Goal: Information Seeking & Learning: Learn about a topic

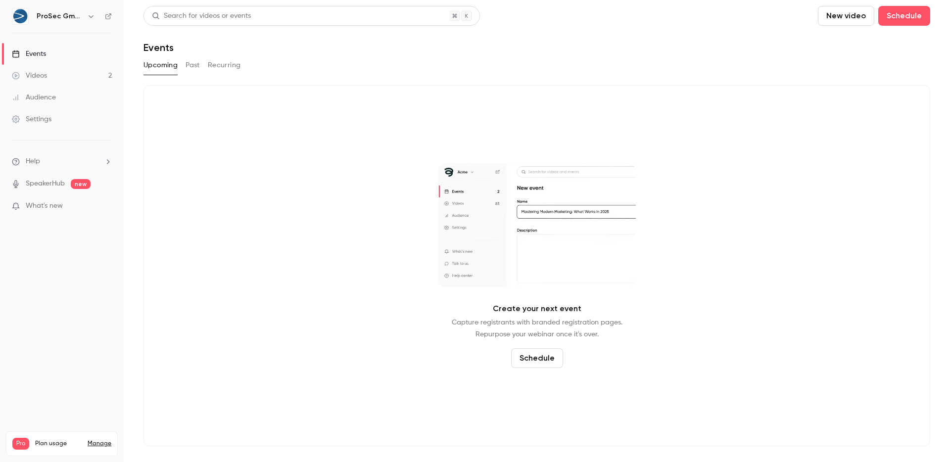
click at [223, 65] on button "Recurring" at bounding box center [224, 65] width 33 height 16
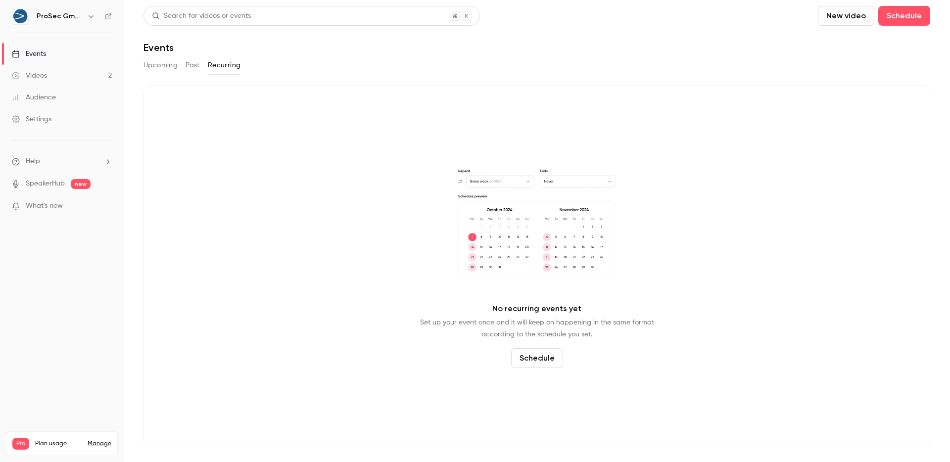
click at [202, 67] on div "Upcoming Past Recurring" at bounding box center [537, 65] width 787 height 16
click at [195, 67] on button "Past" at bounding box center [193, 65] width 14 height 16
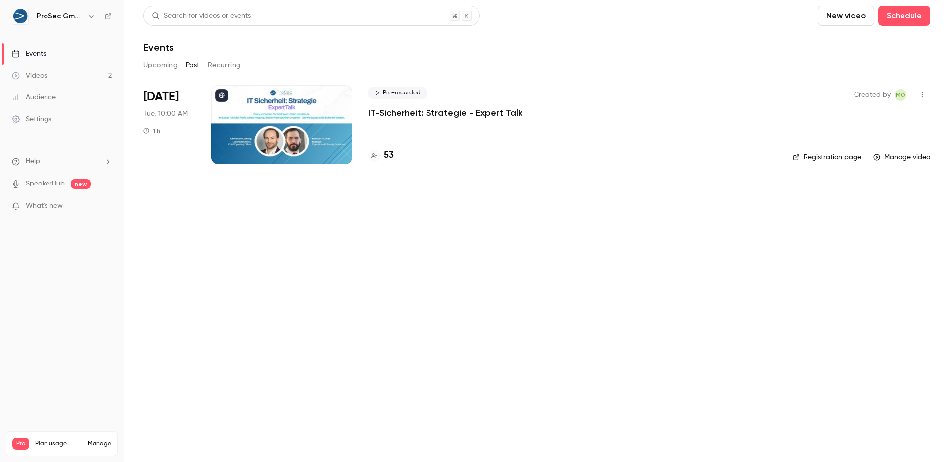
click at [398, 112] on p "IT-Sicherheit: Strategie - Expert Talk" at bounding box center [445, 113] width 154 height 12
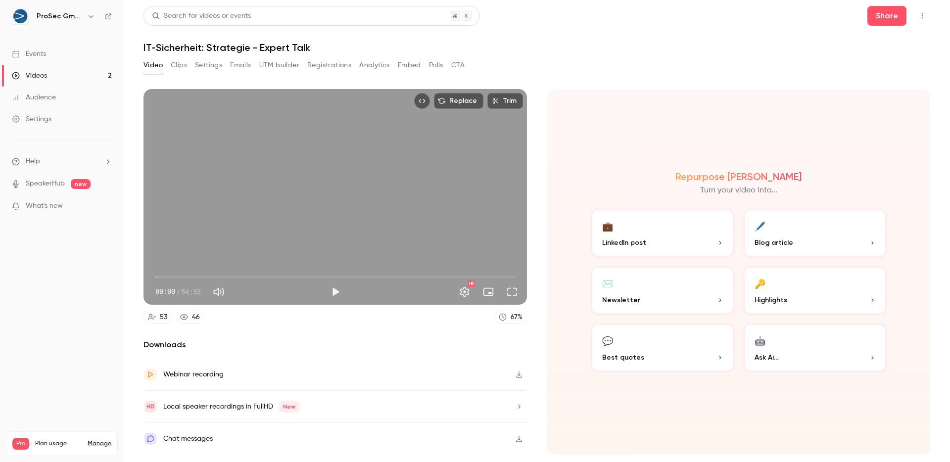
click at [363, 67] on button "Analytics" at bounding box center [374, 65] width 31 height 16
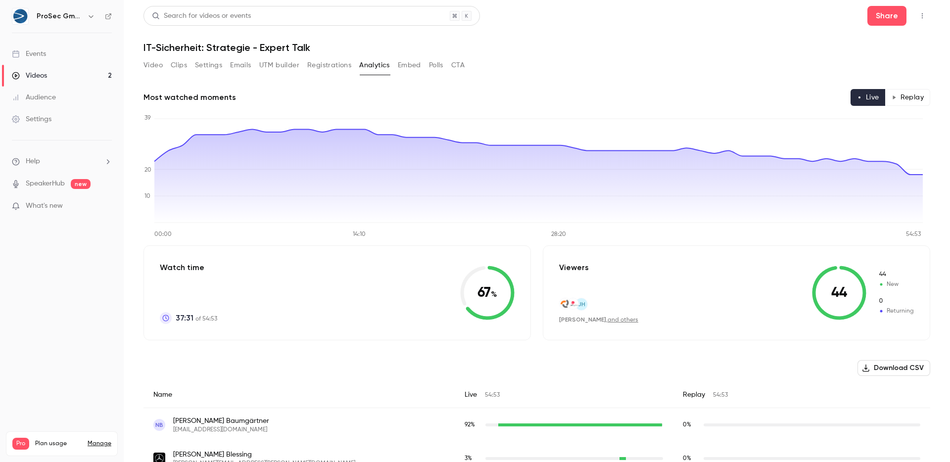
click at [440, 65] on button "Polls" at bounding box center [436, 65] width 14 height 16
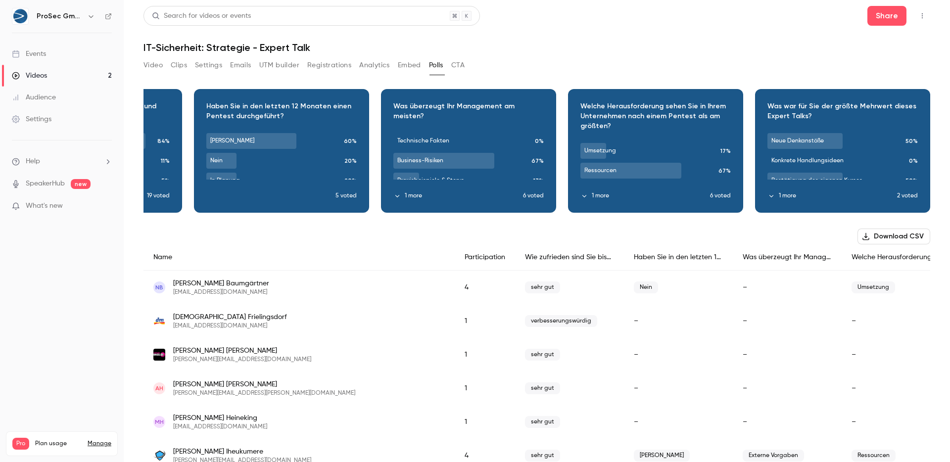
scroll to position [12, 0]
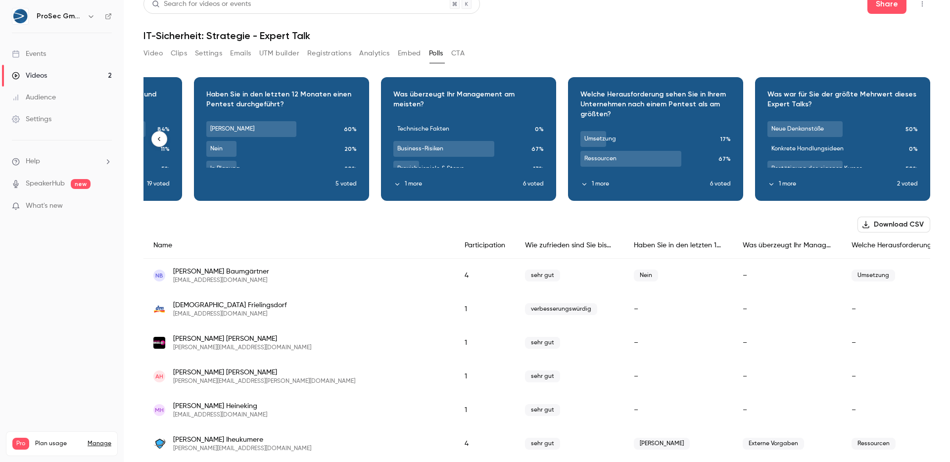
click at [768, 182] on icon "button" at bounding box center [771, 184] width 7 height 7
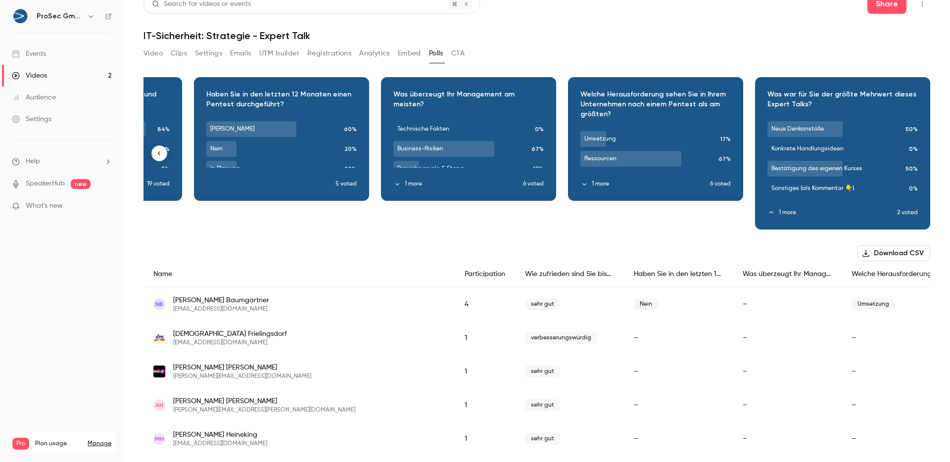
click at [801, 126] on div "Download image" at bounding box center [843, 153] width 174 height 151
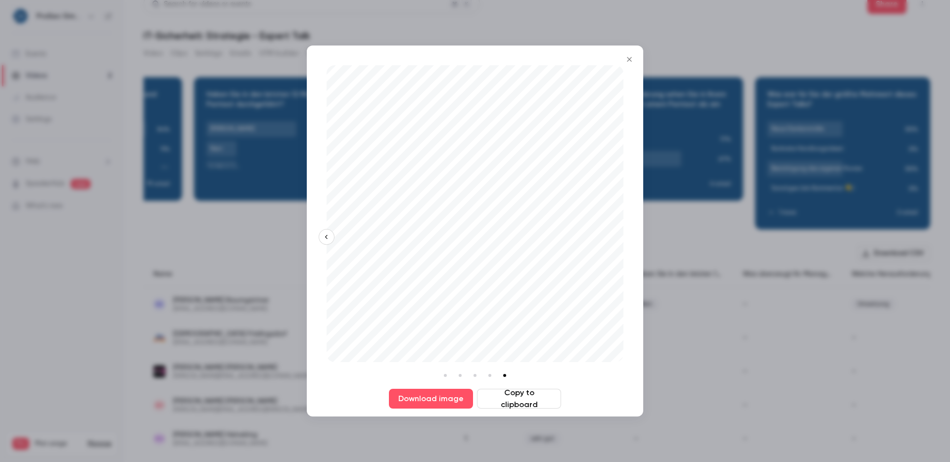
click at [328, 238] on icon "button" at bounding box center [326, 237] width 7 height 7
click at [628, 57] on icon "Close" at bounding box center [629, 59] width 4 height 4
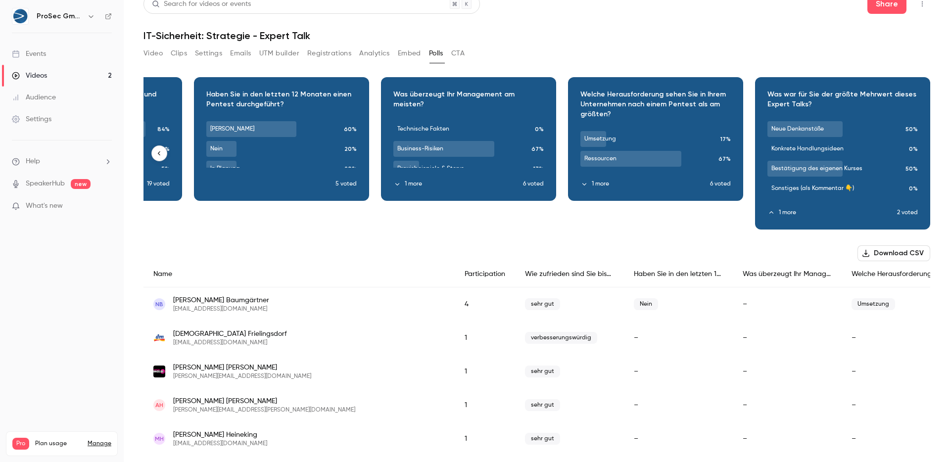
scroll to position [0, 0]
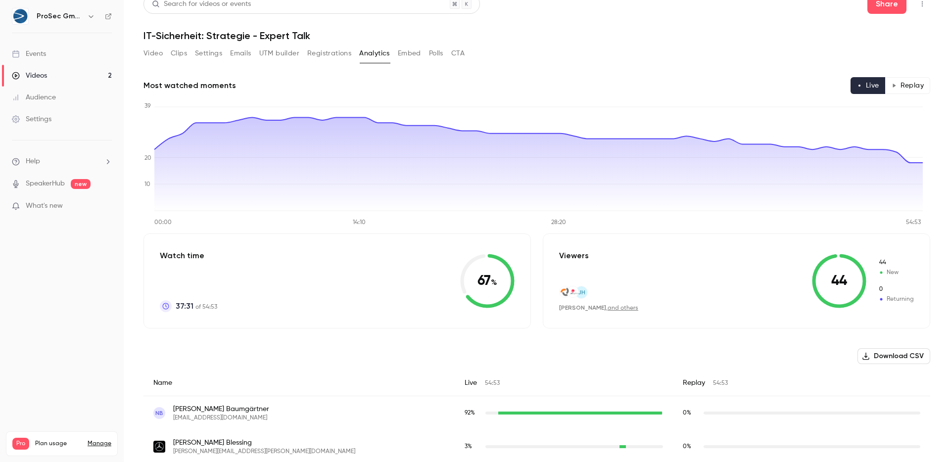
click at [433, 54] on button "Polls" at bounding box center [436, 54] width 14 height 16
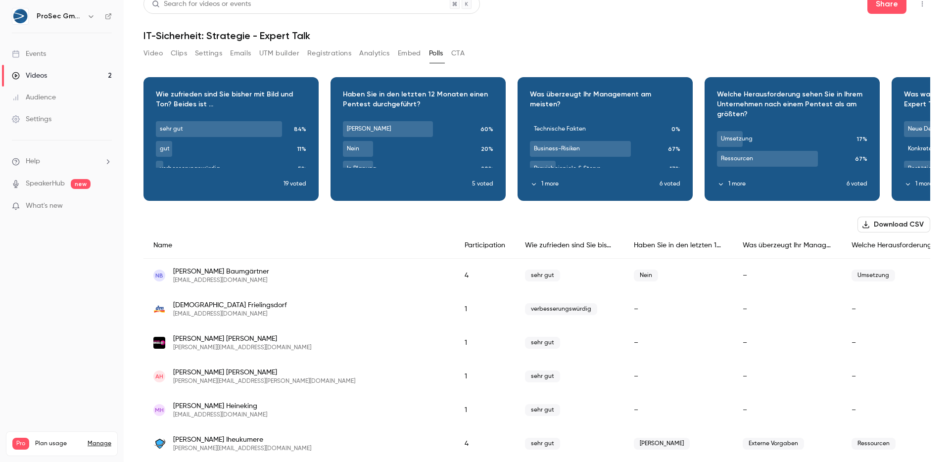
click at [326, 50] on button "Registrations" at bounding box center [329, 54] width 44 height 16
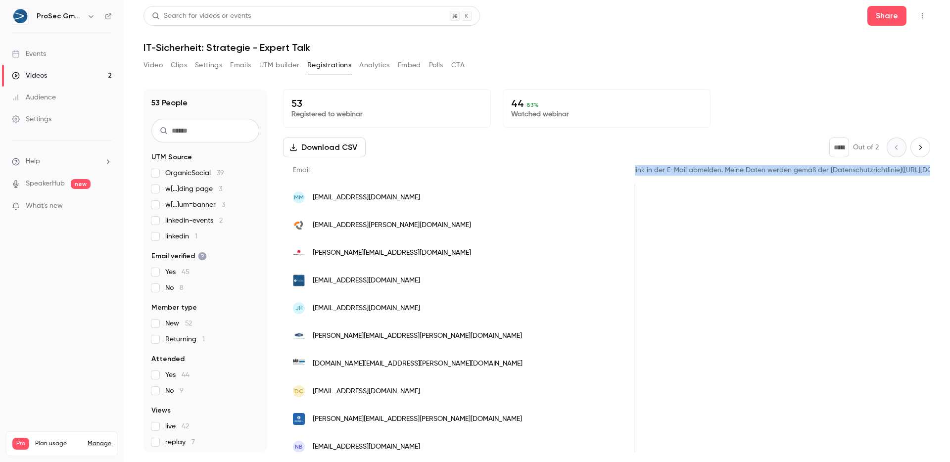
scroll to position [0, 1642]
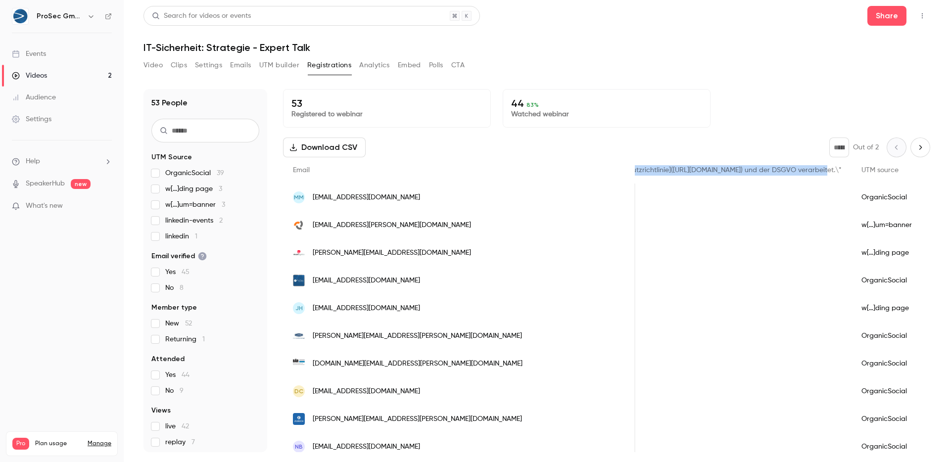
drag, startPoint x: 691, startPoint y: 171, endPoint x: 733, endPoint y: 170, distance: 42.1
click at [733, 170] on span "Indem ich meine Kontaktinformationen bereitstelle, stimme ich zu, dass ProSec m…" at bounding box center [326, 170] width 1032 height 7
